Goal: Task Accomplishment & Management: Use online tool/utility

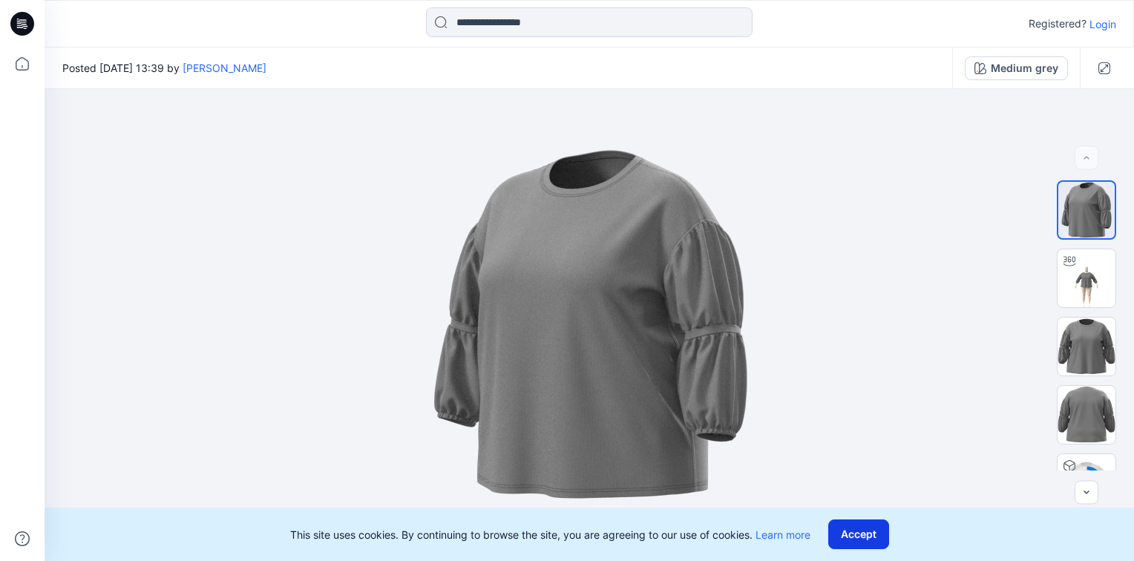
click at [864, 524] on button "Accept" at bounding box center [858, 534] width 61 height 30
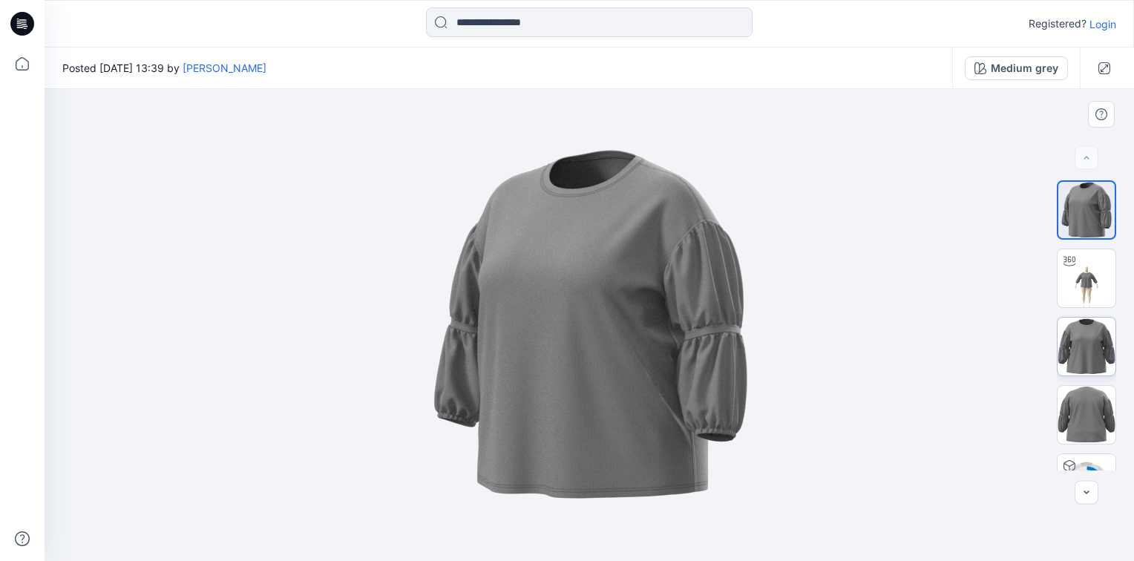
scroll to position [42, 0]
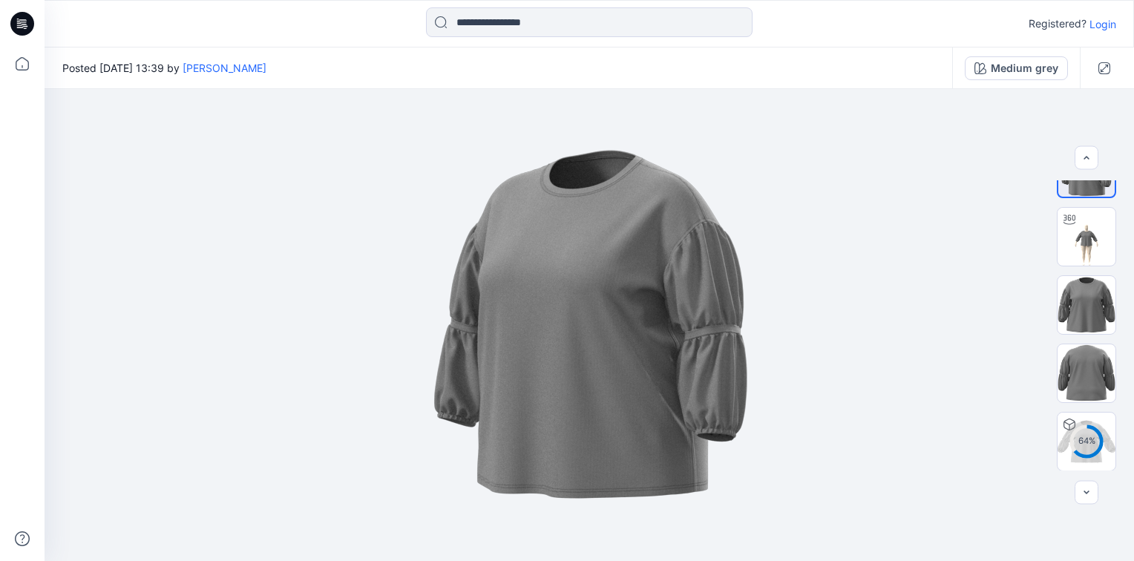
click at [16, 26] on icon at bounding box center [22, 24] width 24 height 24
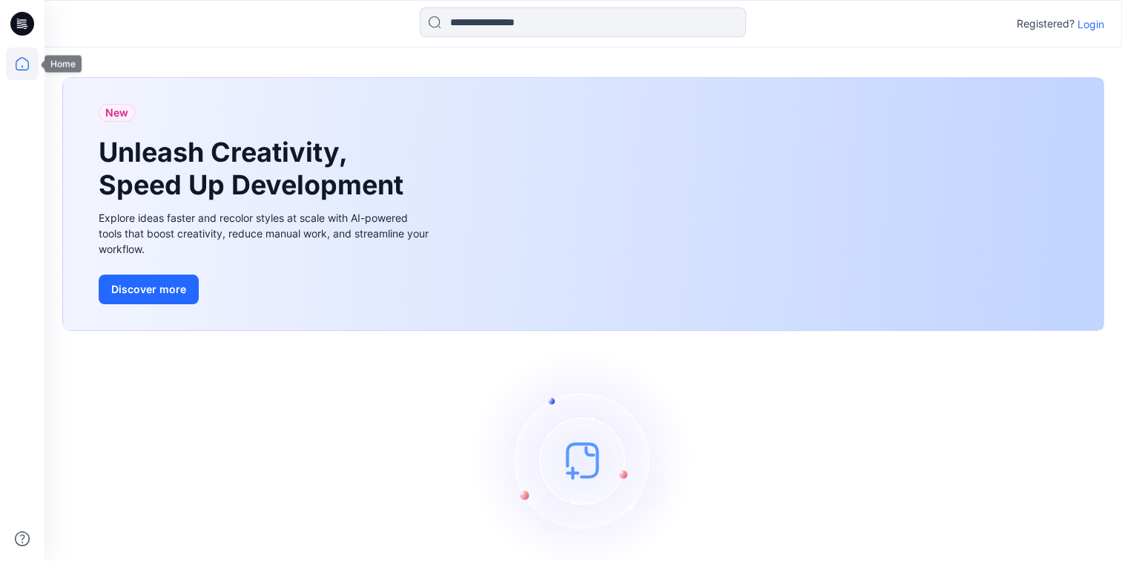
click at [15, 67] on icon at bounding box center [22, 63] width 33 height 33
click at [16, 59] on icon at bounding box center [22, 63] width 33 height 33
click at [1094, 22] on p "Login" at bounding box center [1091, 24] width 27 height 16
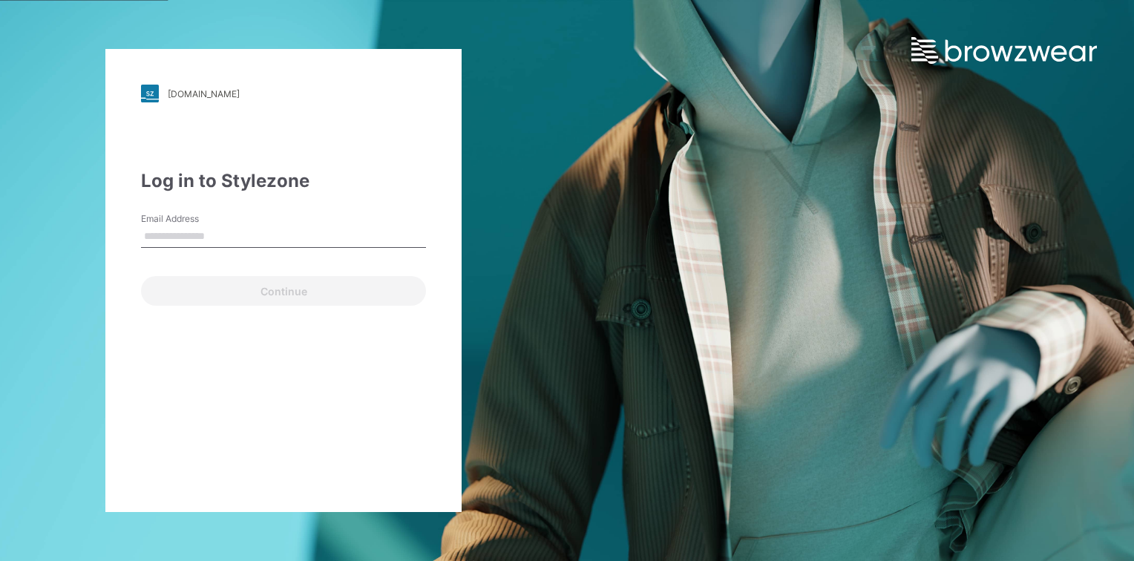
click at [274, 226] on input "Email Address" at bounding box center [283, 237] width 285 height 22
type input "**********"
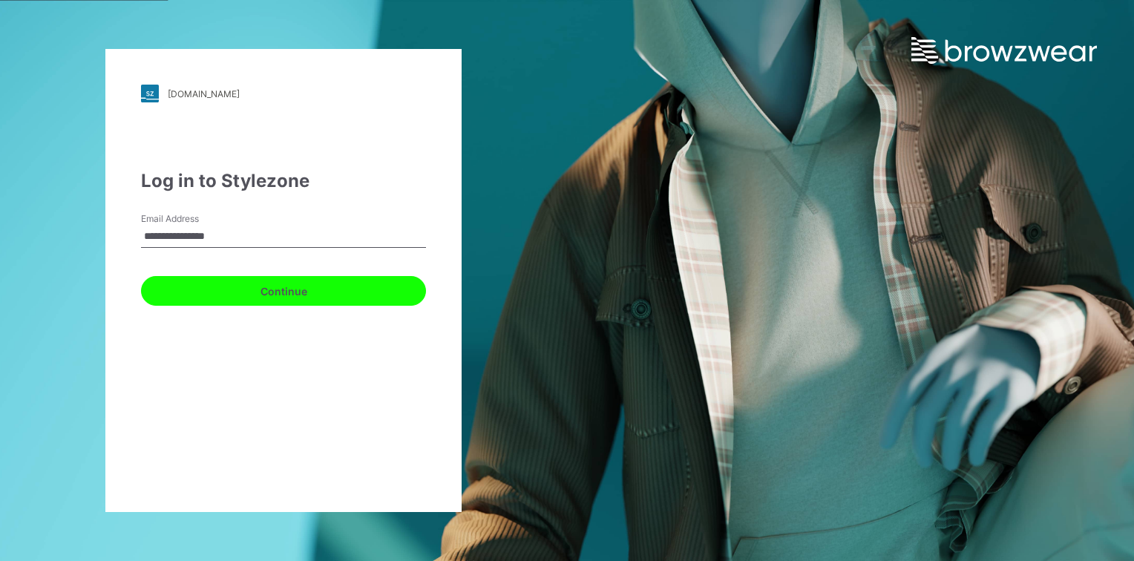
click at [273, 289] on button "Continue" at bounding box center [283, 291] width 285 height 30
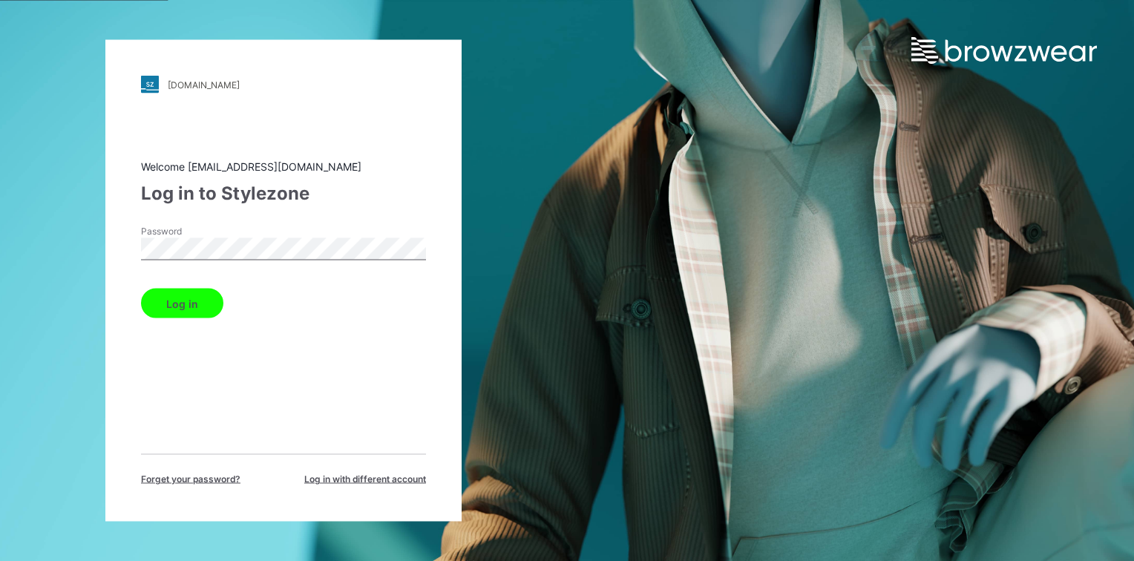
click at [190, 302] on button "Log in" at bounding box center [182, 304] width 82 height 30
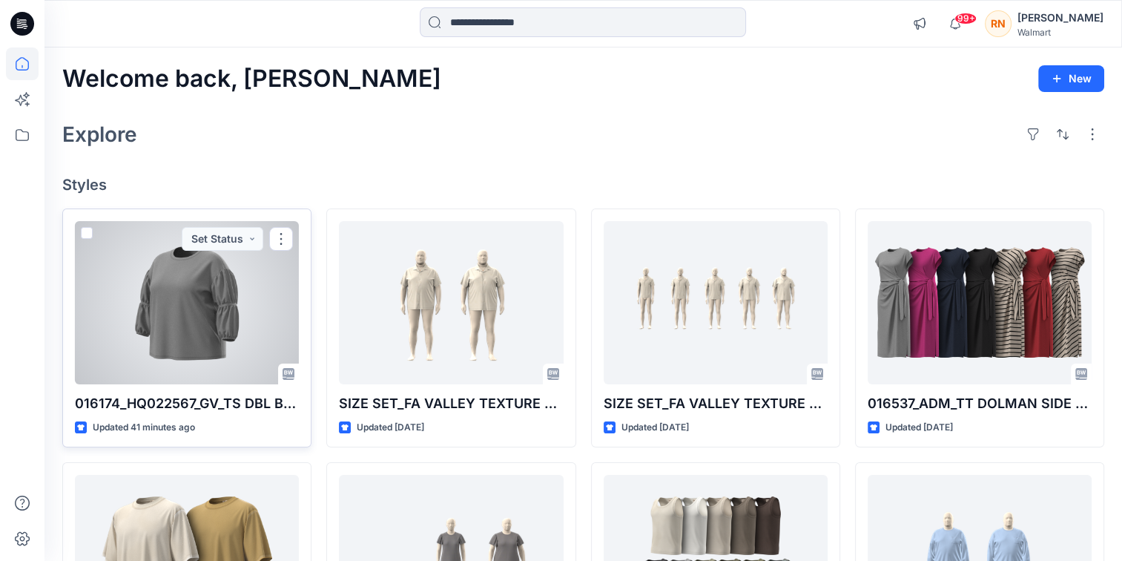
click at [229, 290] on div at bounding box center [187, 302] width 224 height 163
click at [229, 290] on div "Welcome back, [PERSON_NAME] New Explore Styles 016174_HQ022567_GV_TS DBL BLOUSO…" at bounding box center [584, 536] width 1078 height 979
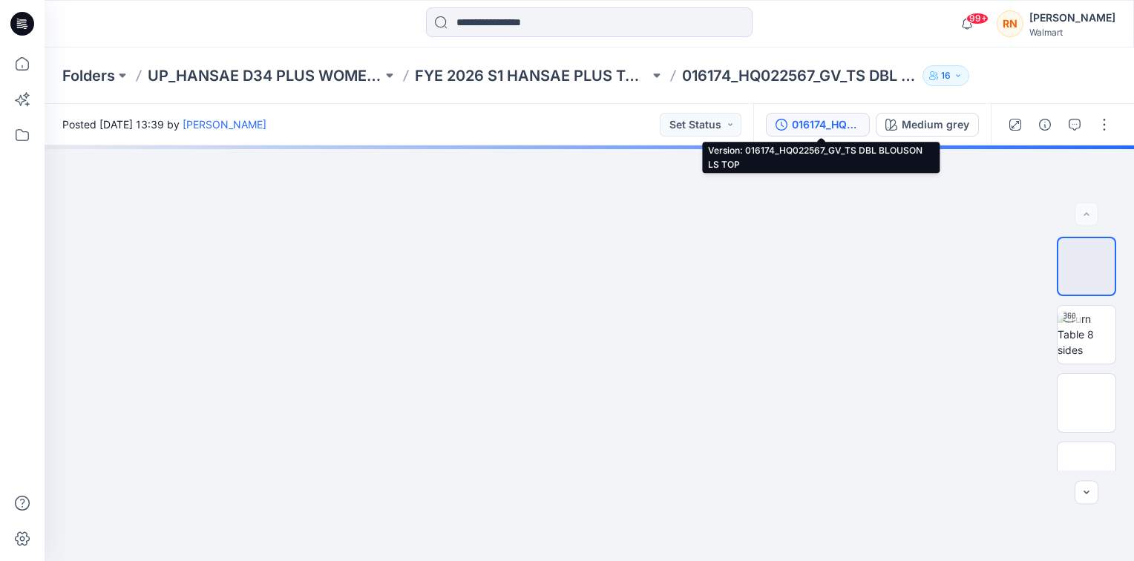
click at [843, 120] on div "016174_HQ022567_GV_TS DBL BLOUSON LS TOP" at bounding box center [826, 124] width 68 height 16
click at [843, 120] on div "Add version" at bounding box center [985, 125] width 297 height 40
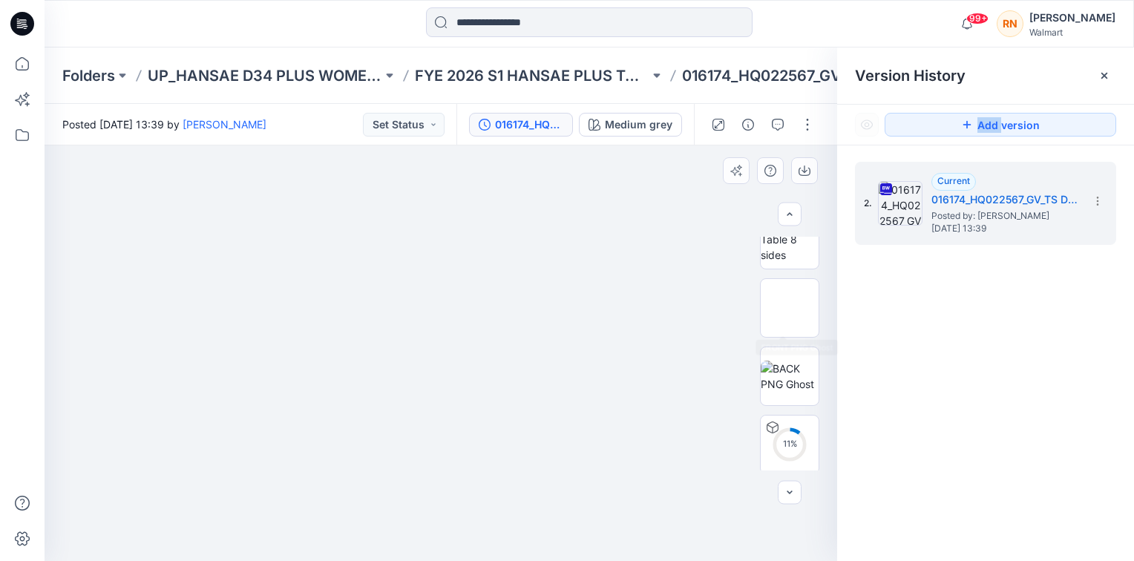
scroll to position [98, 0]
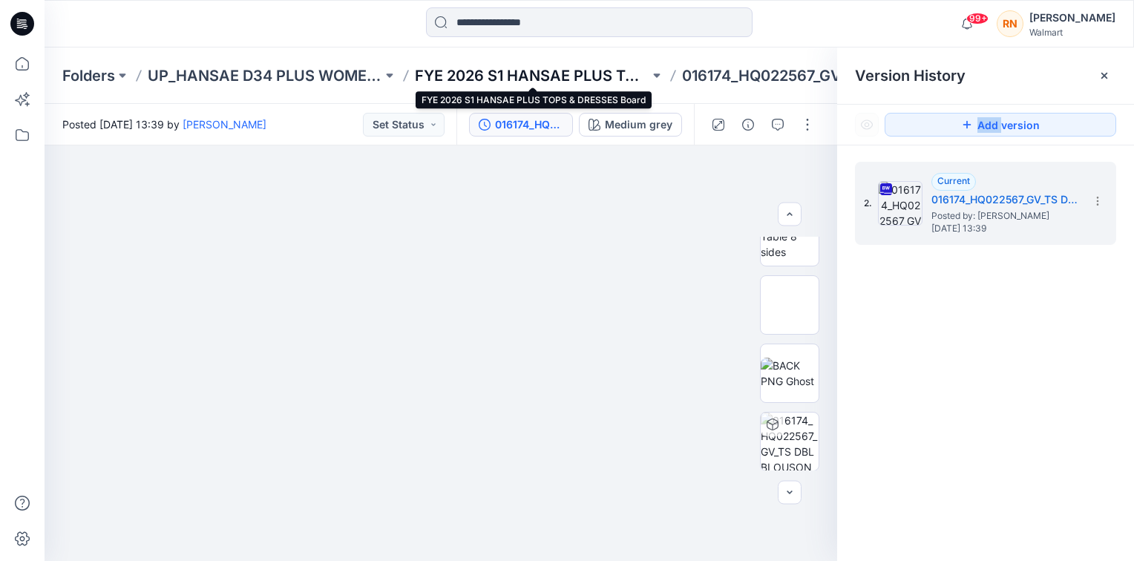
click at [568, 82] on p "FYE 2026 S1 HANSAE PLUS TOPS & DRESSES Board" at bounding box center [532, 75] width 234 height 21
